Goal: Information Seeking & Learning: Learn about a topic

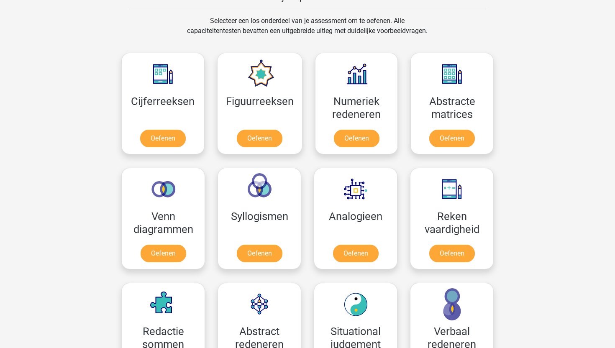
scroll to position [382, 0]
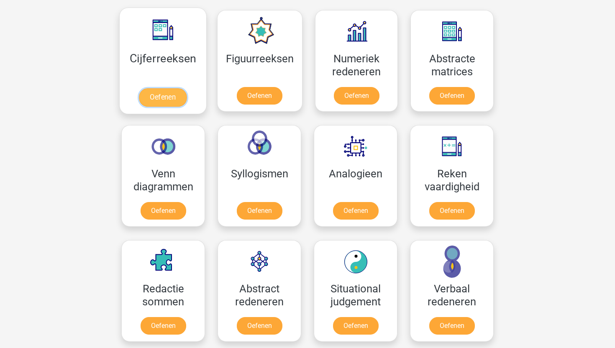
click at [160, 92] on link "Oefenen" at bounding box center [163, 97] width 48 height 18
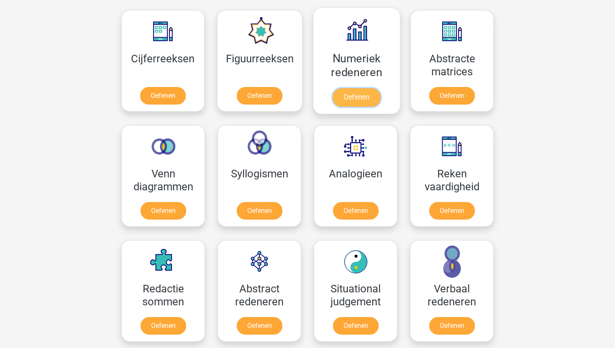
click at [341, 107] on link "Oefenen" at bounding box center [357, 97] width 48 height 18
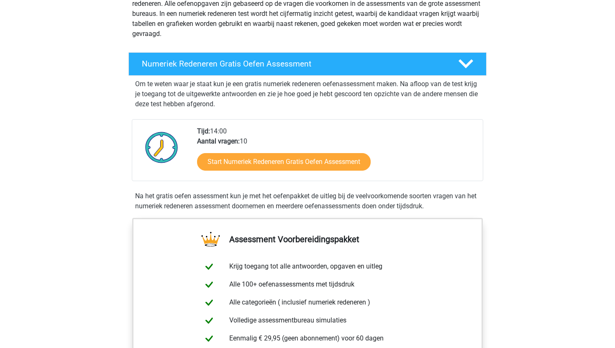
scroll to position [128, 0]
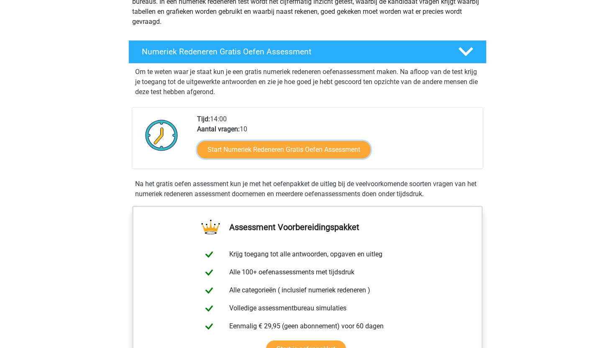
click at [241, 154] on link "Start Numeriek Redeneren Gratis Oefen Assessment" at bounding box center [284, 150] width 174 height 18
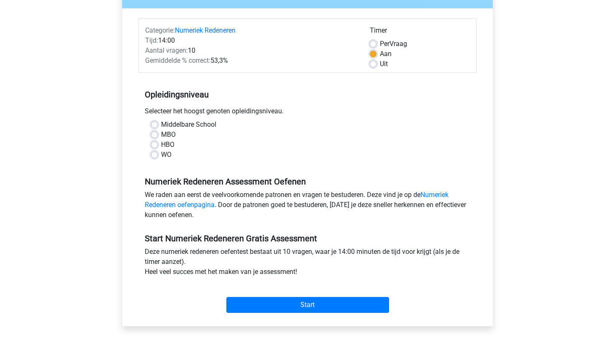
scroll to position [93, 0]
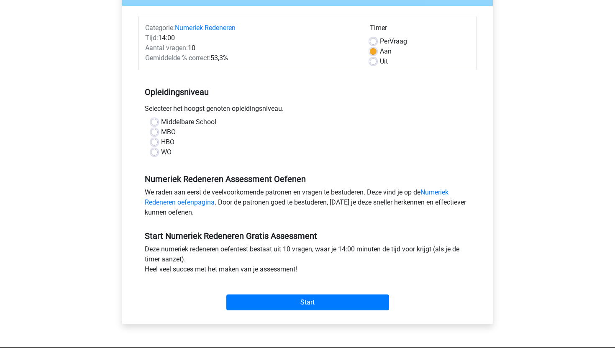
click at [185, 123] on label "Middelbare School" at bounding box center [188, 122] width 55 height 10
click at [158, 123] on input "Middelbare School" at bounding box center [154, 121] width 7 height 8
radio input "true"
click at [304, 292] on div "Start" at bounding box center [307, 295] width 338 height 29
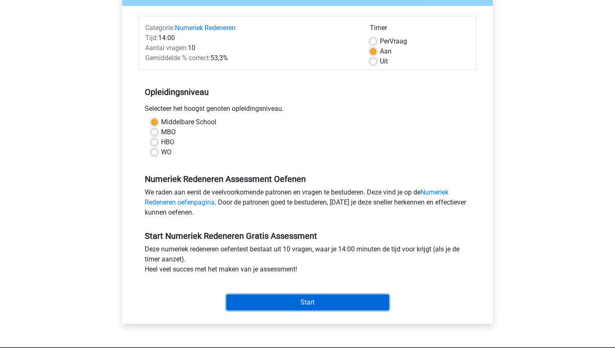
click at [307, 308] on input "Start" at bounding box center [307, 303] width 163 height 16
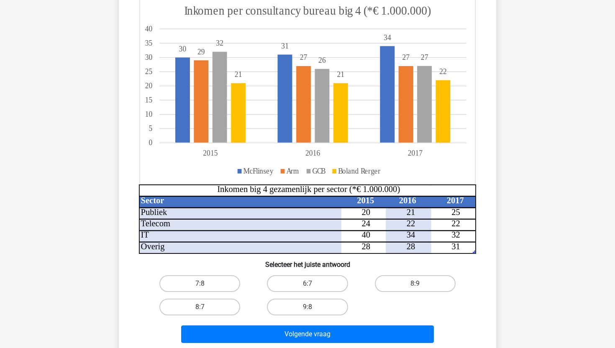
scroll to position [102, 0]
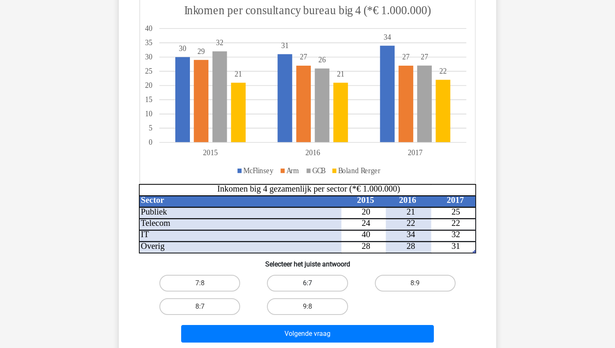
click at [299, 281] on label "6:7" at bounding box center [307, 283] width 81 height 17
click at [308, 283] on input "6:7" at bounding box center [310, 285] width 5 height 5
radio input "true"
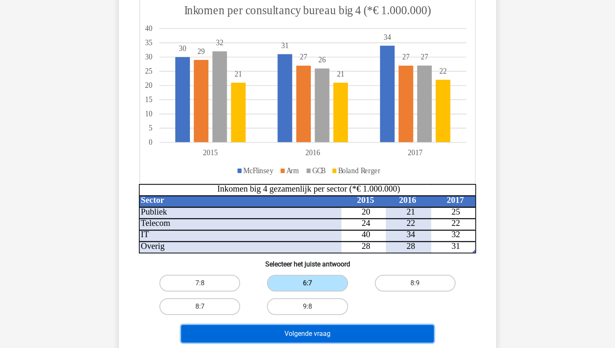
click at [311, 333] on button "Volgende vraag" at bounding box center [307, 334] width 253 height 18
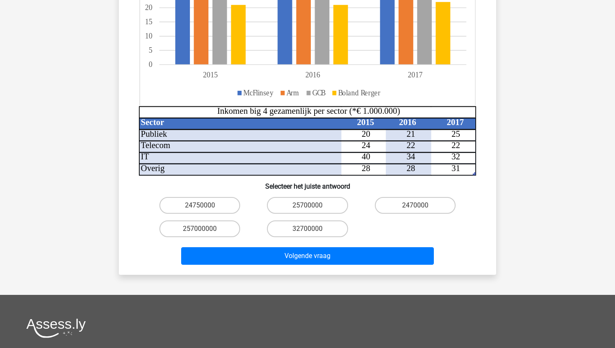
scroll to position [220, 0]
